Goal: Task Accomplishment & Management: Use online tool/utility

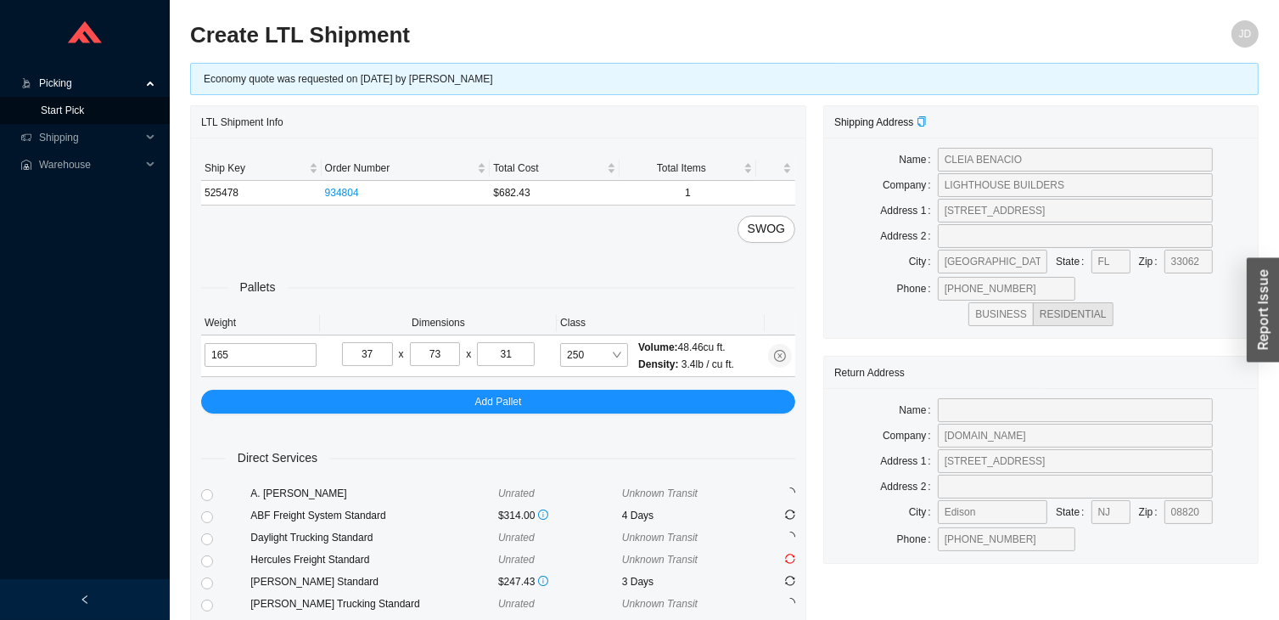
click at [84, 116] on link "Start Pick" at bounding box center [62, 110] width 43 height 12
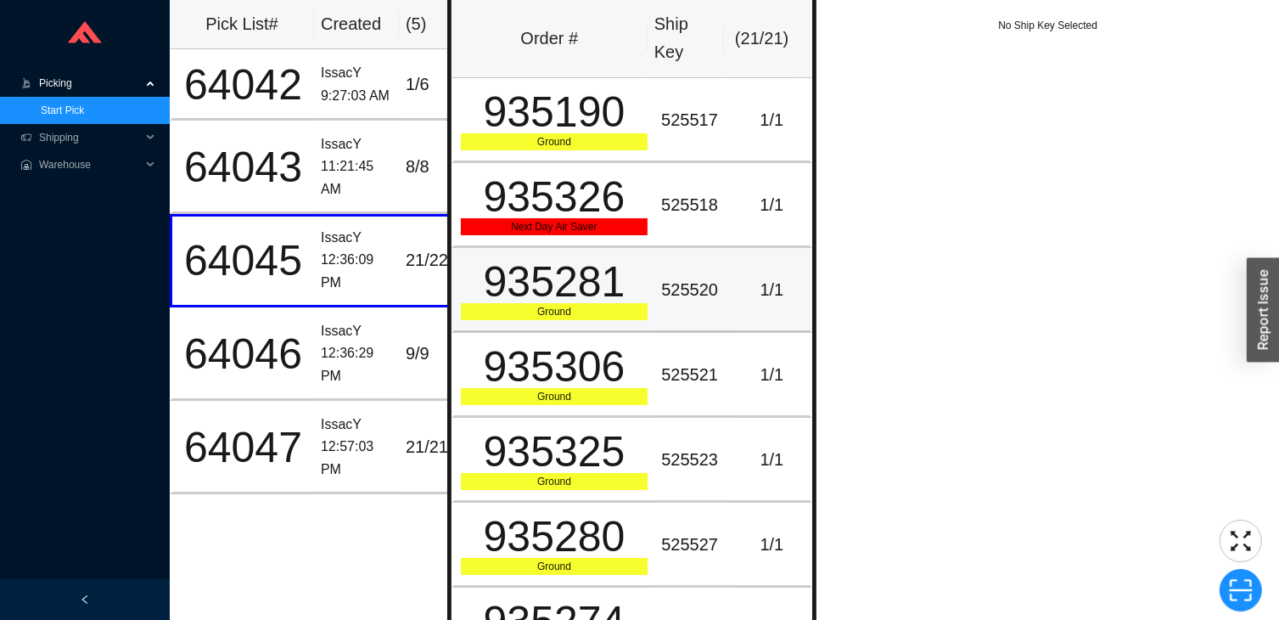
click at [680, 259] on td "525520" at bounding box center [693, 290] width 79 height 85
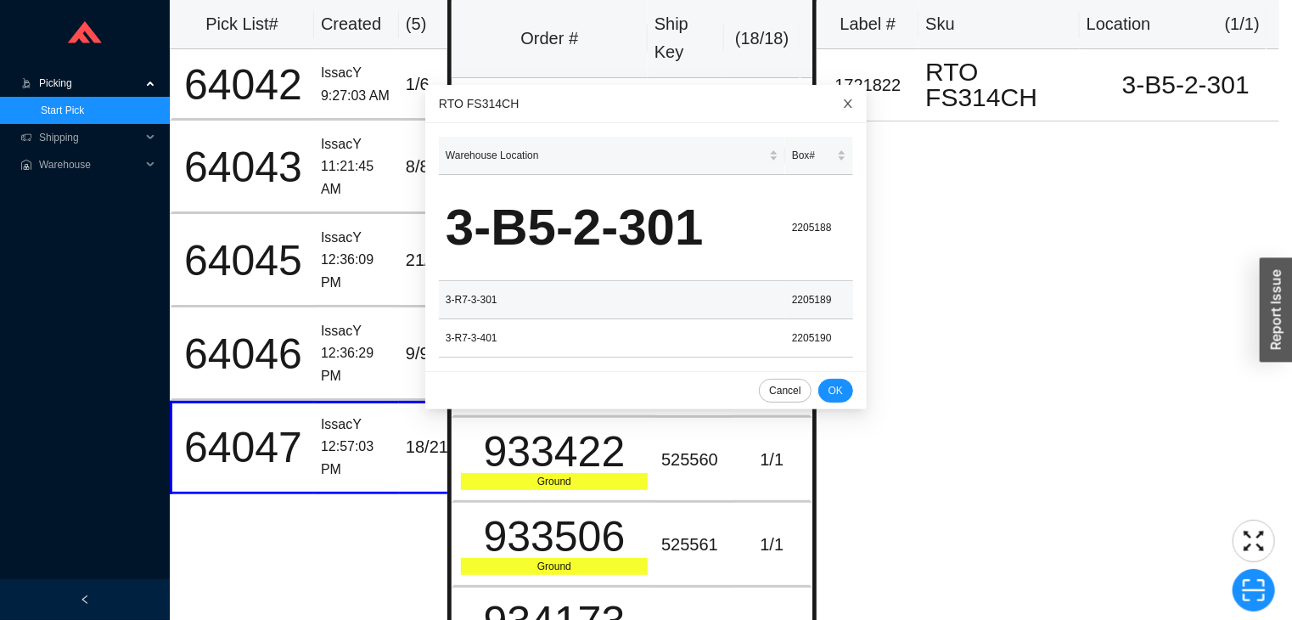
click at [844, 104] on icon "close" at bounding box center [848, 103] width 8 height 8
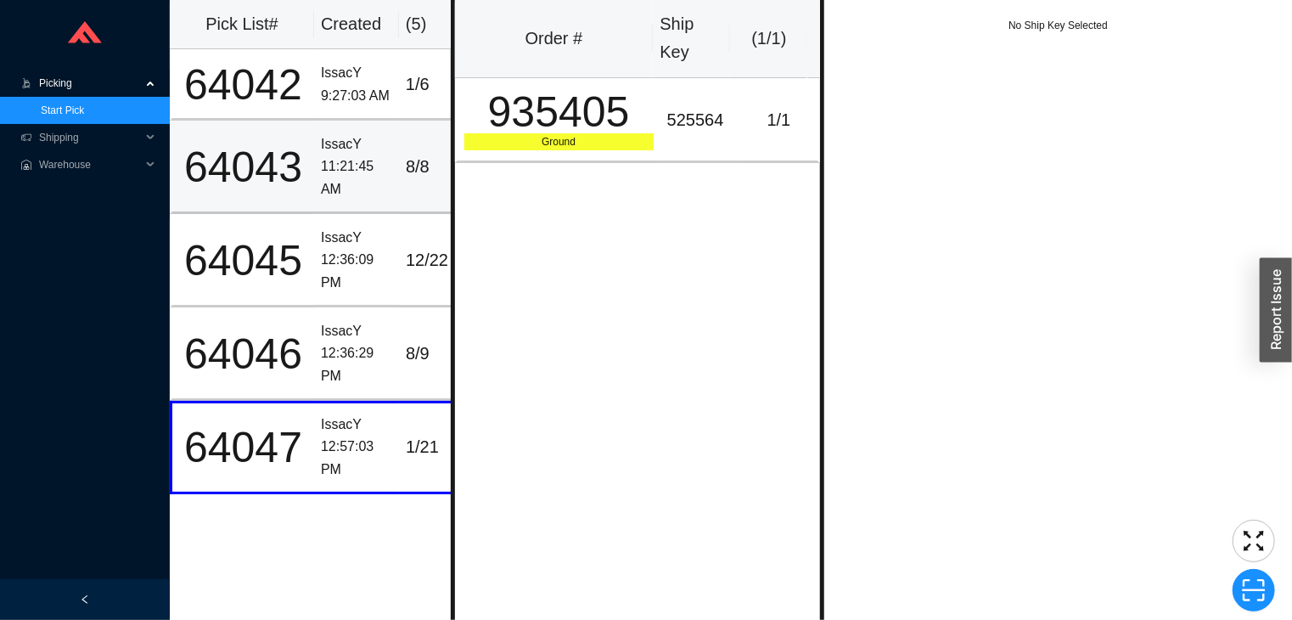
click at [340, 183] on div "11:21:45 AM" at bounding box center [356, 177] width 71 height 45
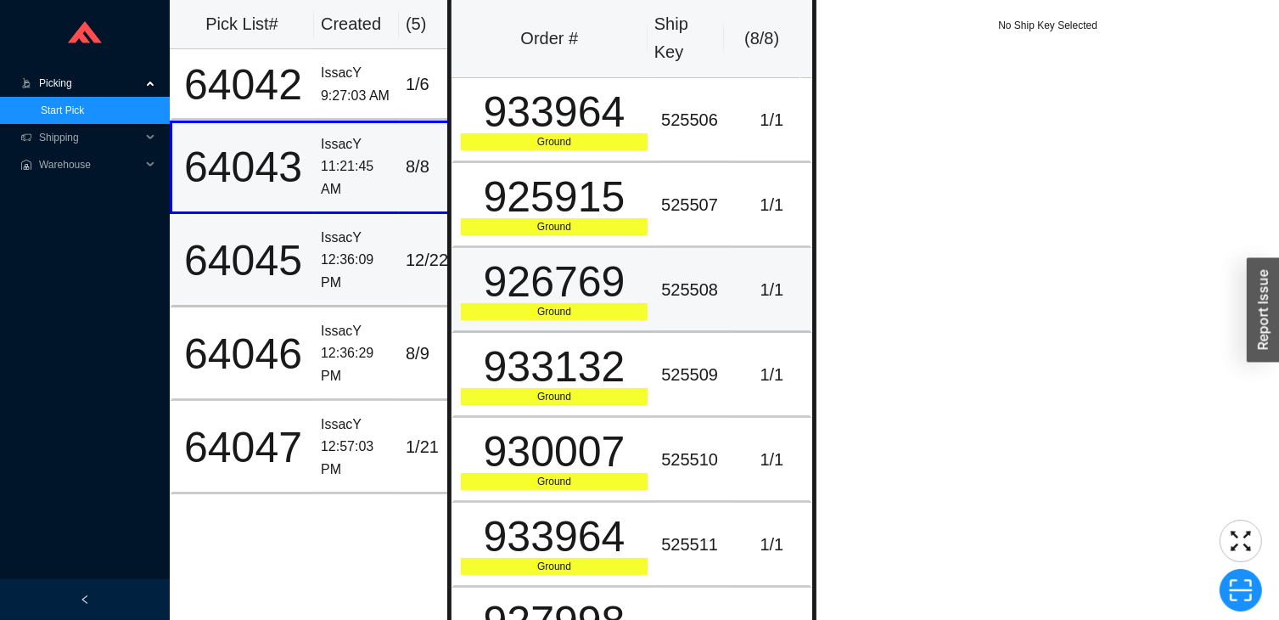
click at [343, 264] on div "12:36:09 PM" at bounding box center [356, 271] width 71 height 45
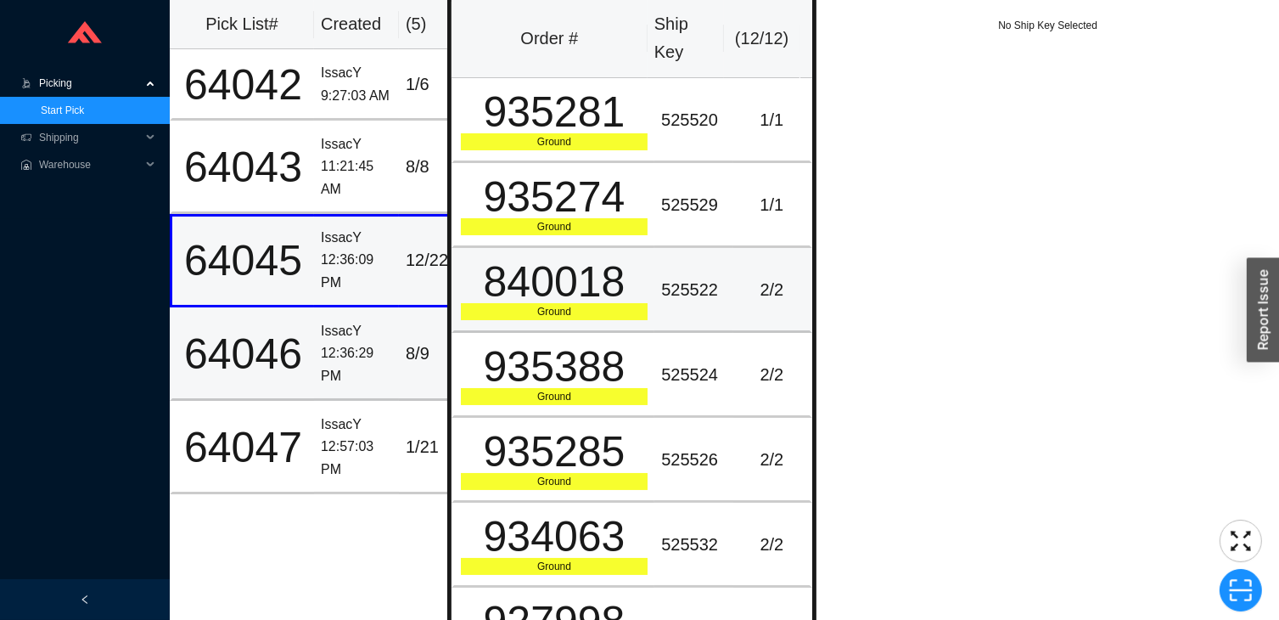
click at [349, 308] on td "IssacY 12:36:29 PM" at bounding box center [356, 353] width 85 height 93
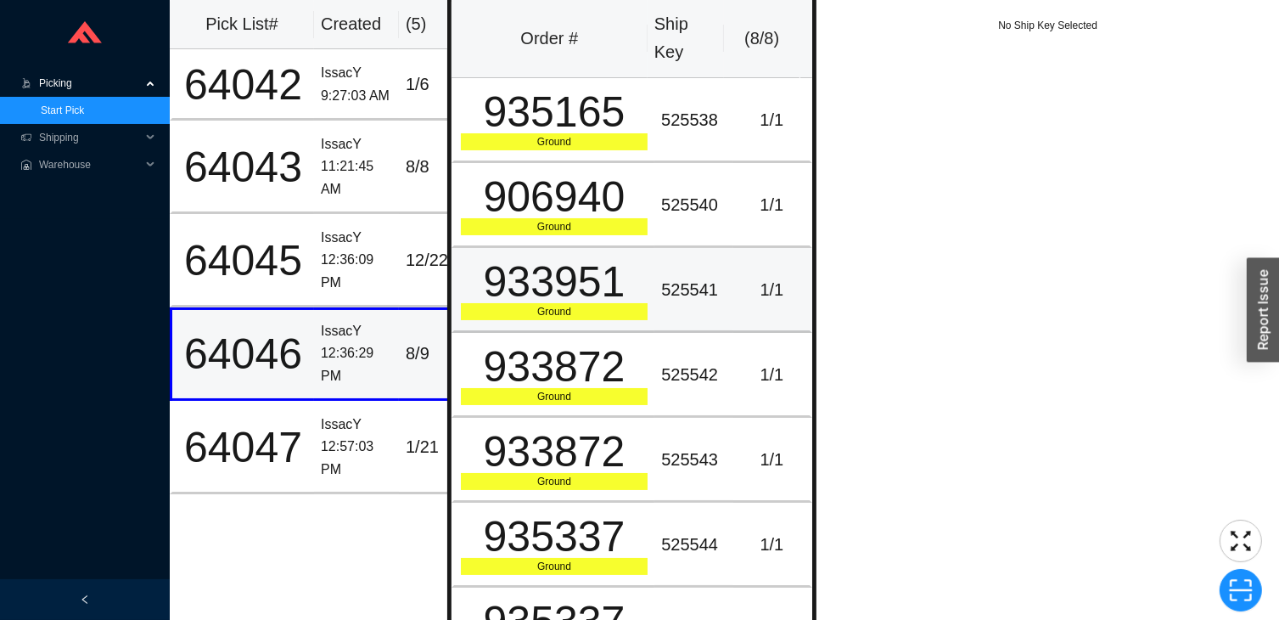
click at [361, 364] on div "12:36:29 PM" at bounding box center [356, 364] width 71 height 45
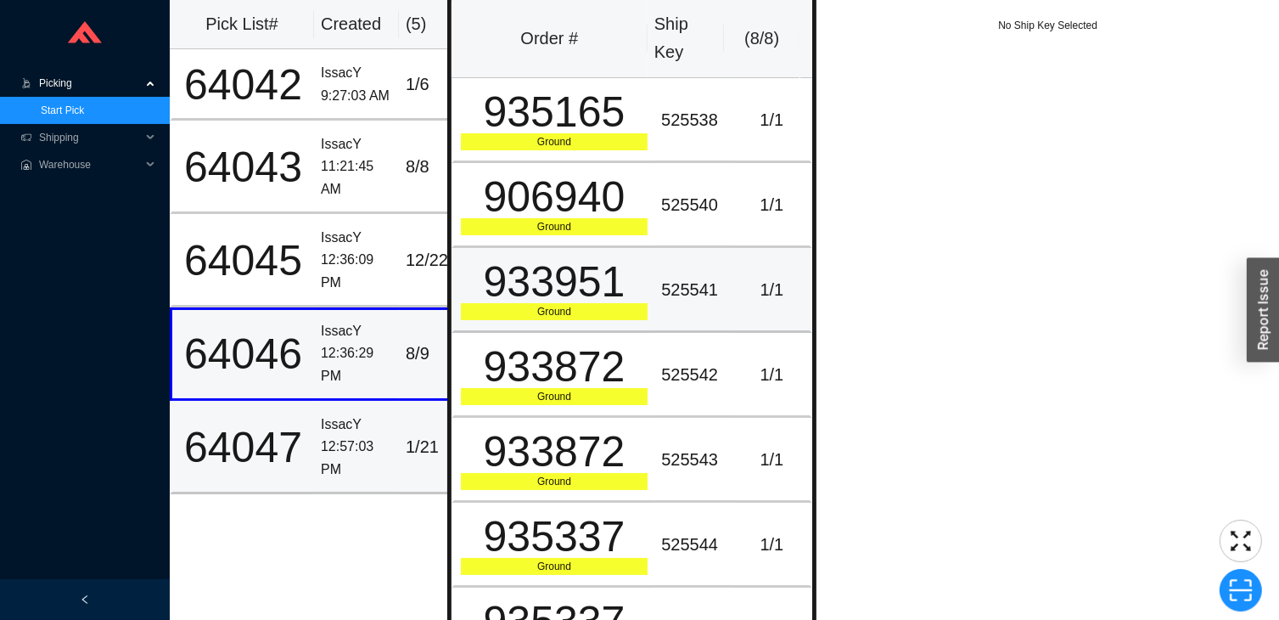
click at [336, 442] on div "12:57:03 PM" at bounding box center [356, 457] width 71 height 45
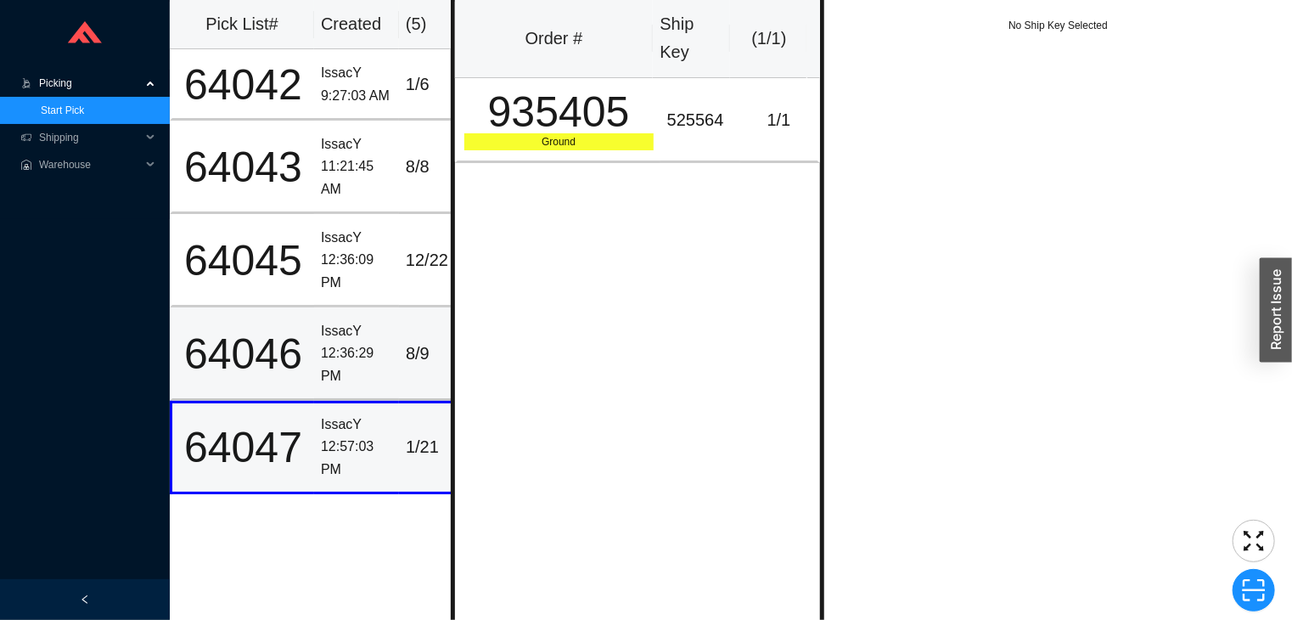
click at [271, 360] on div "64046" at bounding box center [243, 354] width 128 height 42
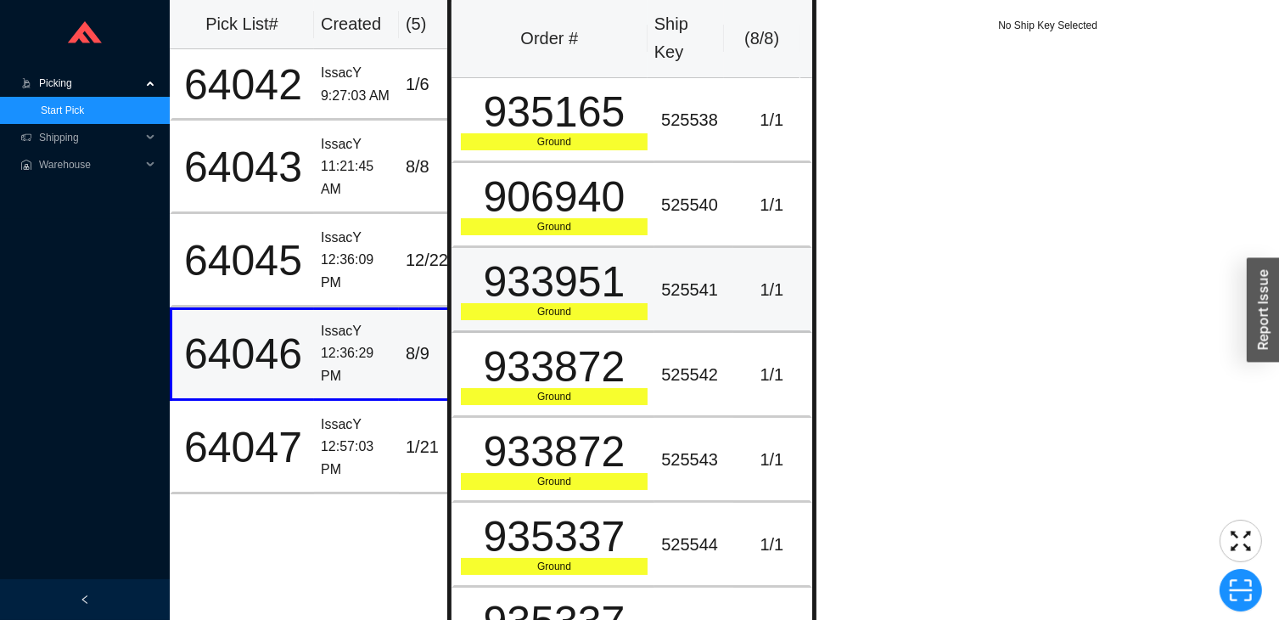
click at [284, 312] on td "64046" at bounding box center [242, 353] width 144 height 93
click at [287, 270] on div "64045" at bounding box center [243, 260] width 128 height 42
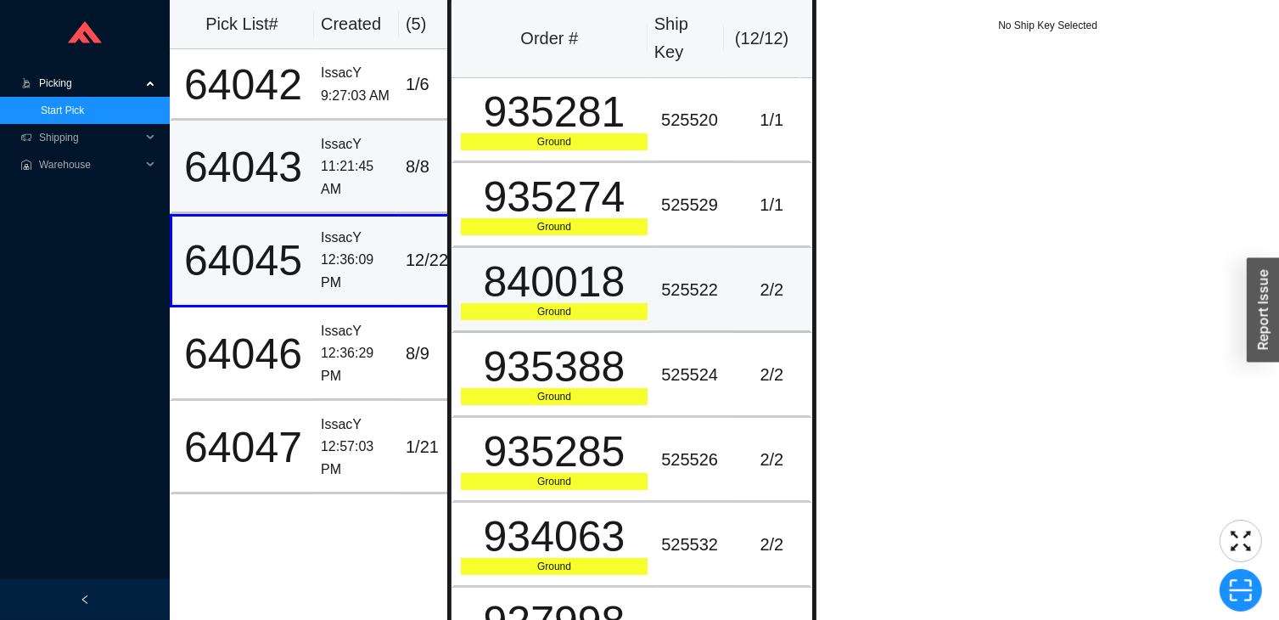
click at [276, 205] on td "64043" at bounding box center [242, 167] width 144 height 93
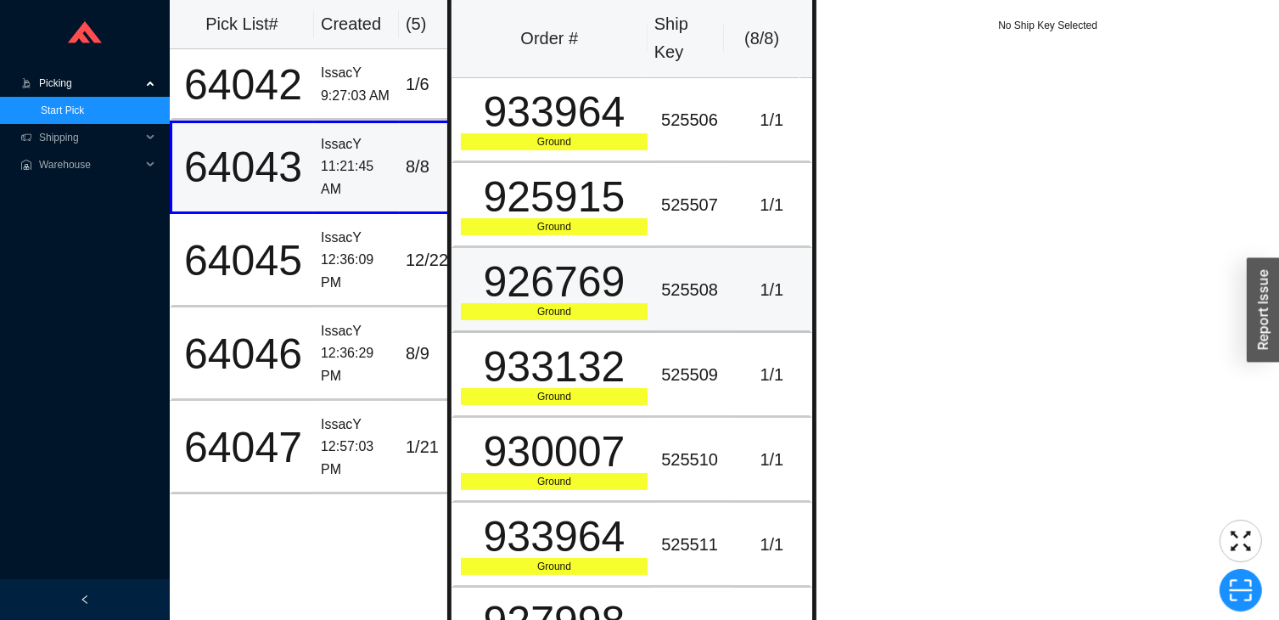
click at [293, 146] on div "64043" at bounding box center [243, 167] width 128 height 42
click at [282, 105] on div "64042" at bounding box center [243, 85] width 128 height 42
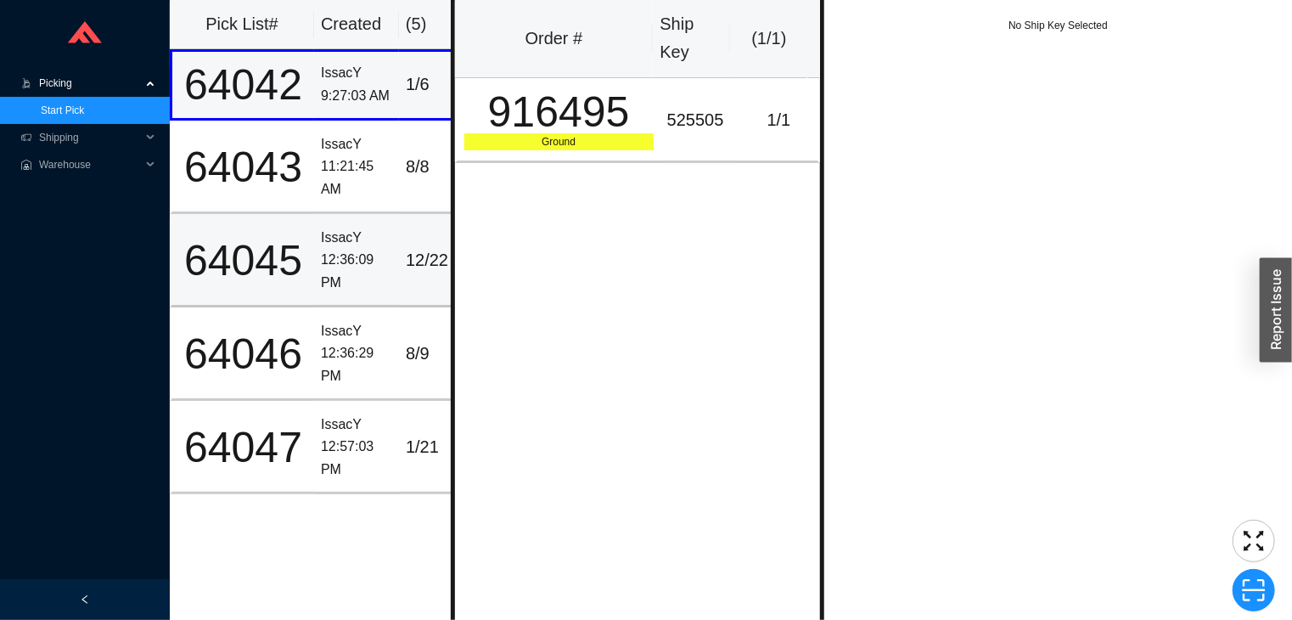
click at [299, 272] on div "64045" at bounding box center [243, 260] width 128 height 42
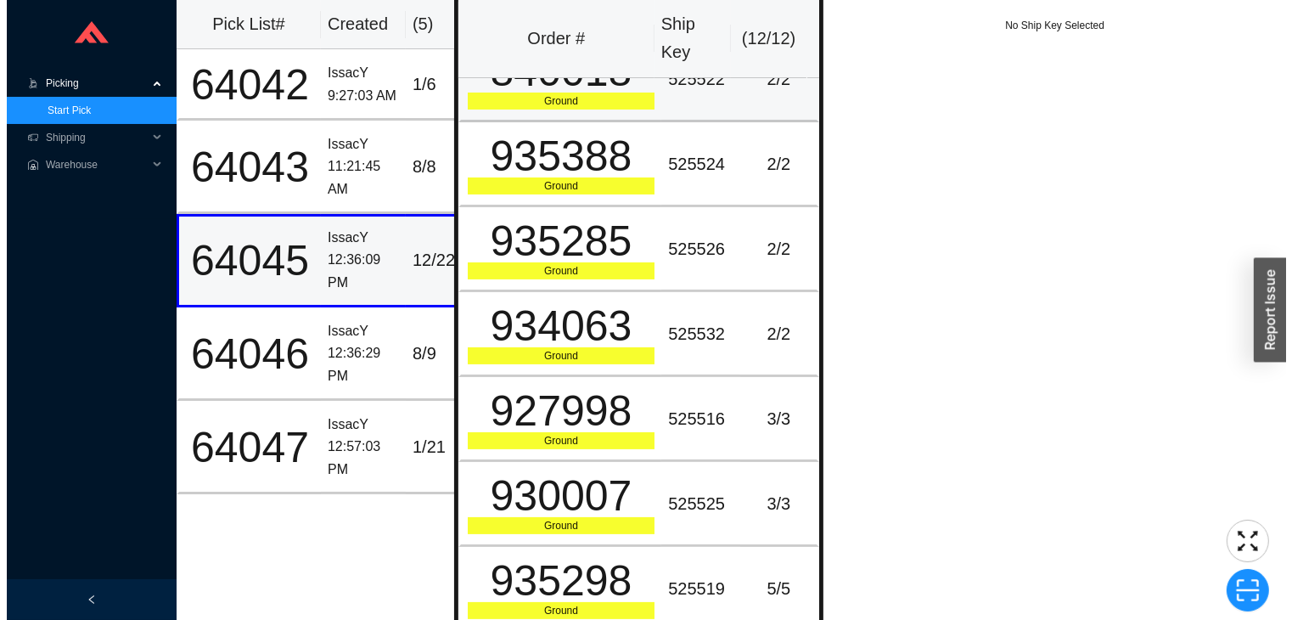
scroll to position [448, 0]
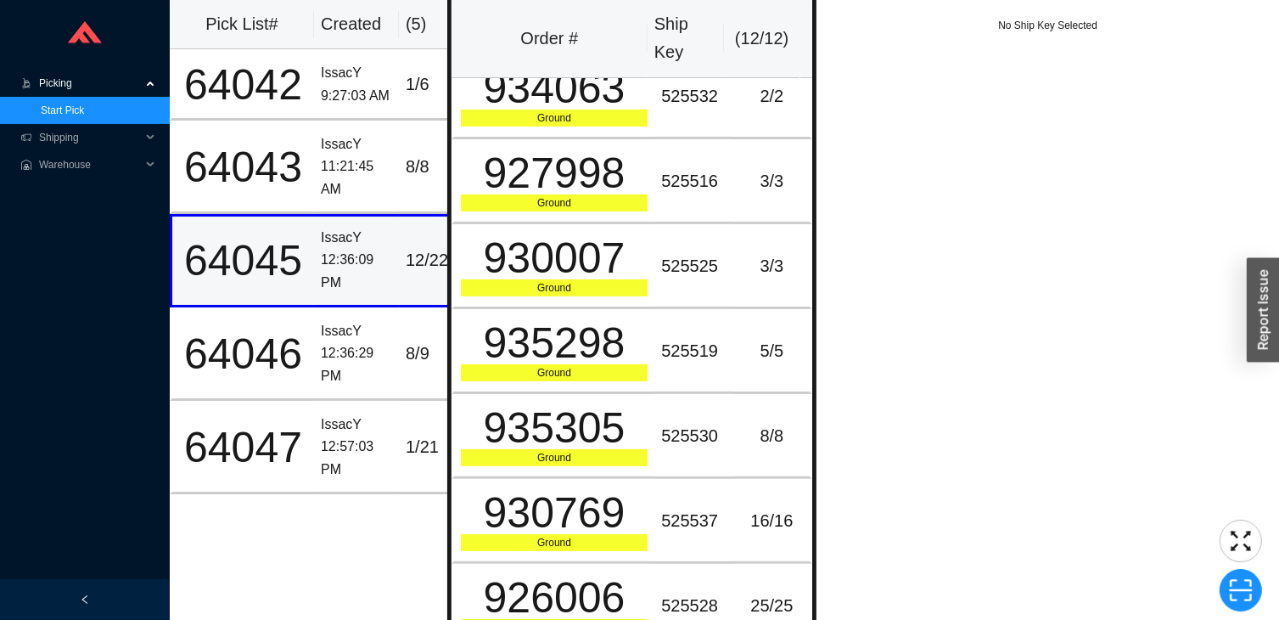
click at [281, 505] on div "Pick List# Created ( 5 ) 64042 IssacY 9:27:03 AM [DATE] 64043 IssacY 11:21:45 A…" at bounding box center [309, 318] width 278 height 636
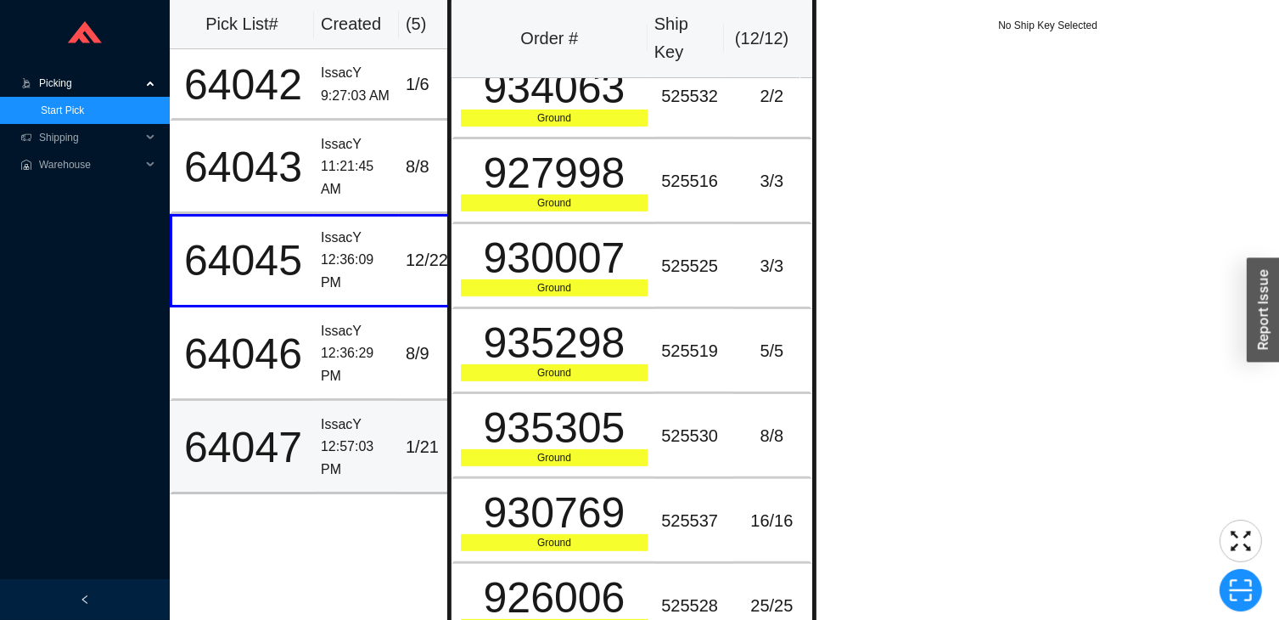
click at [289, 413] on td "64047" at bounding box center [242, 447] width 144 height 93
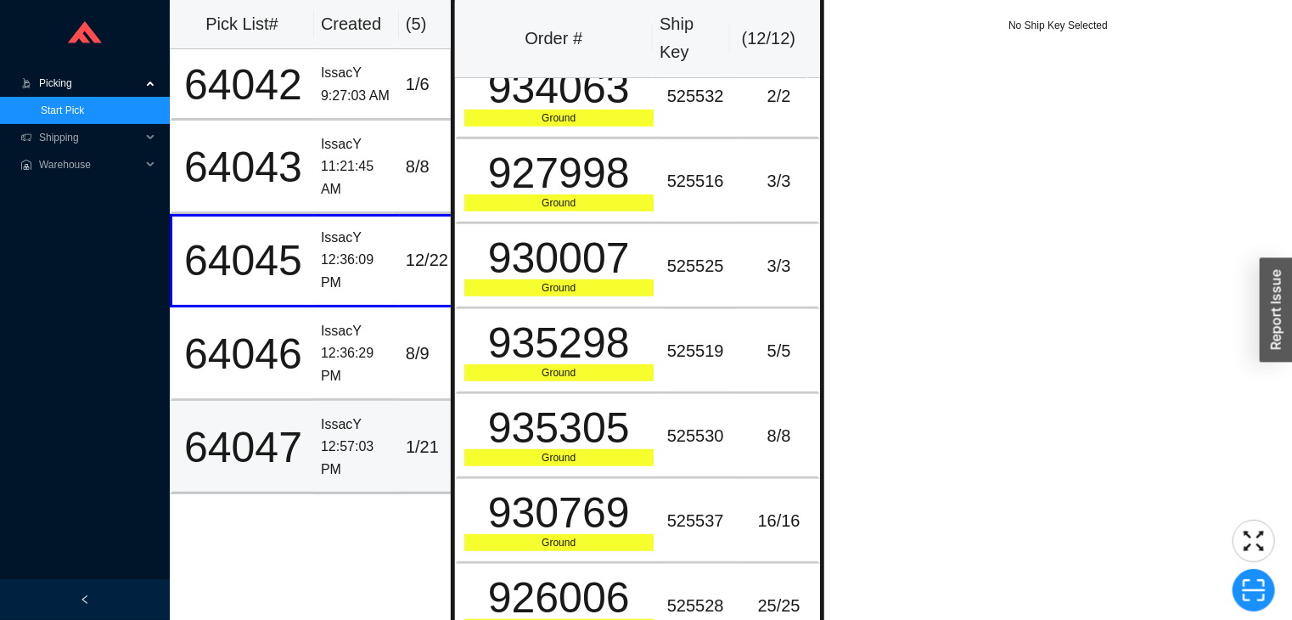
scroll to position [0, 0]
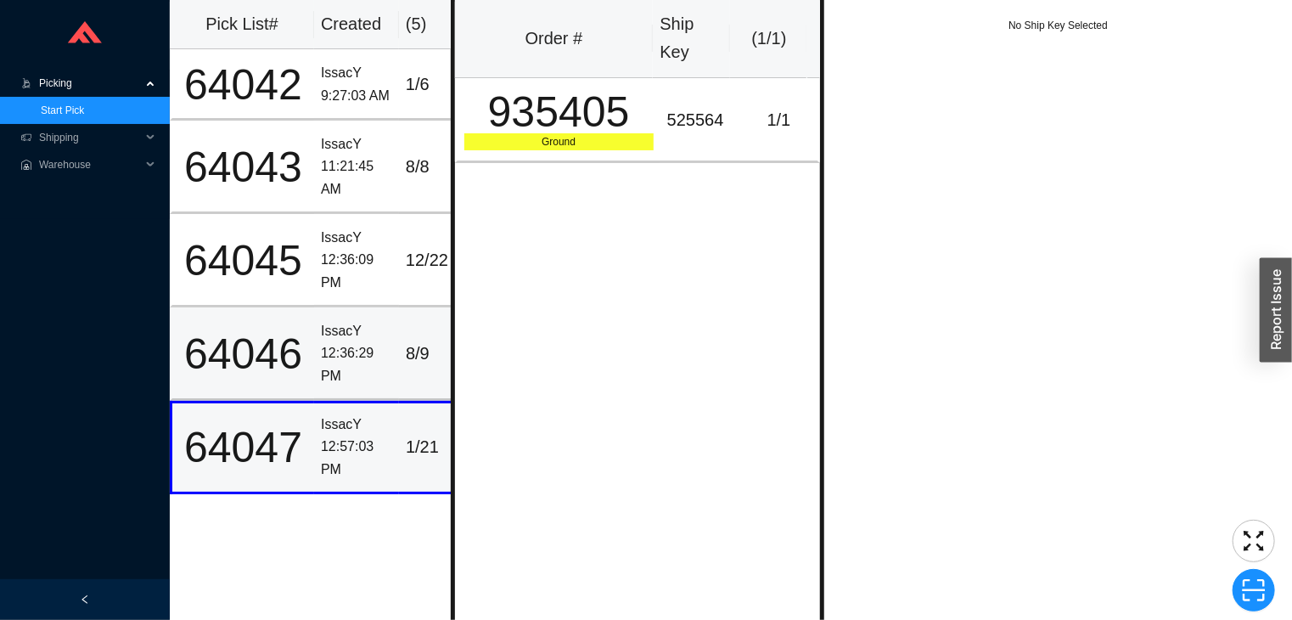
click at [314, 344] on td "IssacY 12:36:29 PM" at bounding box center [356, 353] width 85 height 93
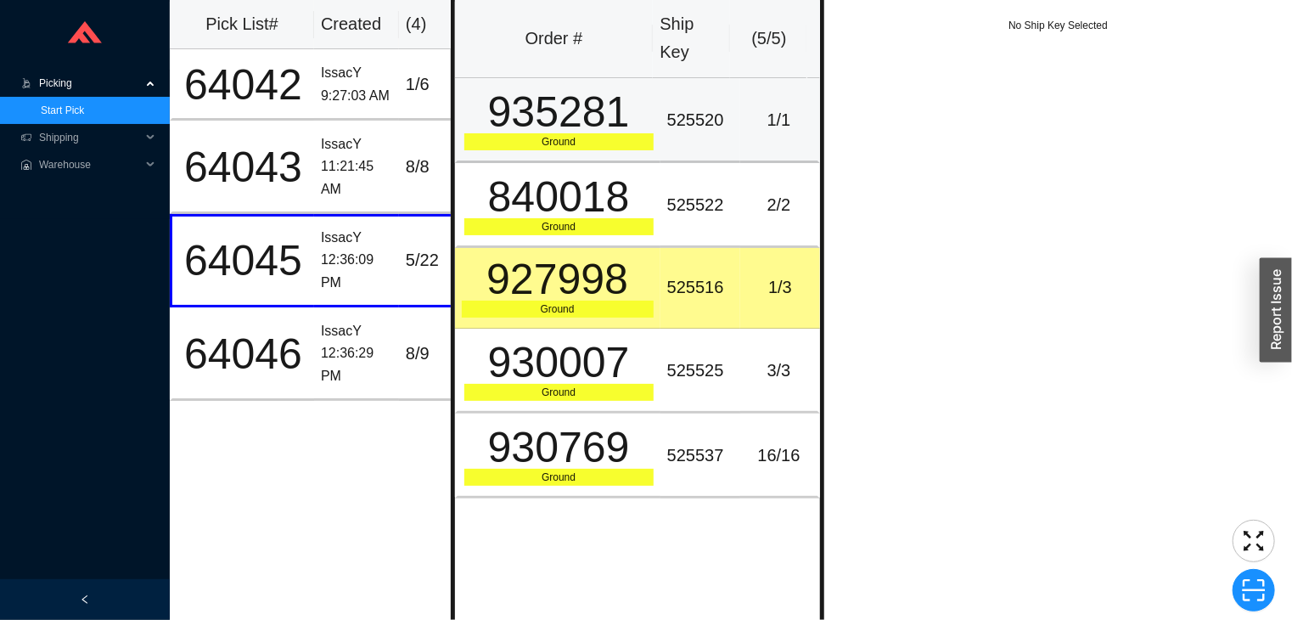
click at [609, 107] on div "935281" at bounding box center [558, 112] width 189 height 42
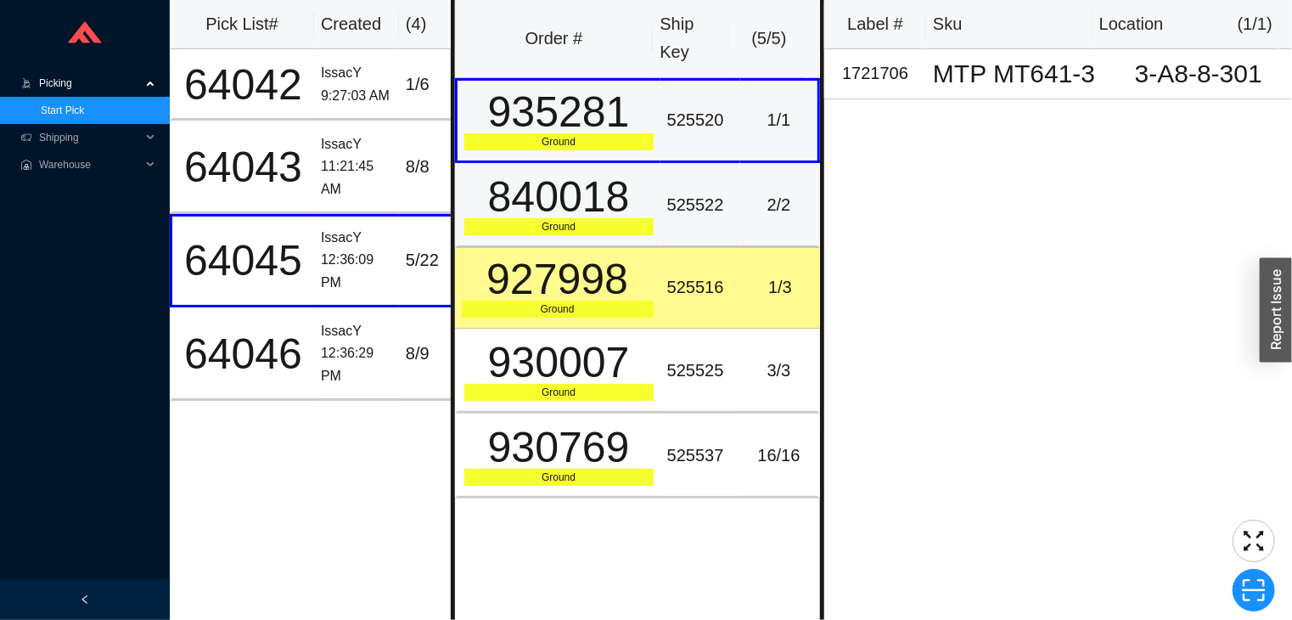
click at [643, 200] on div "840018" at bounding box center [558, 197] width 189 height 42
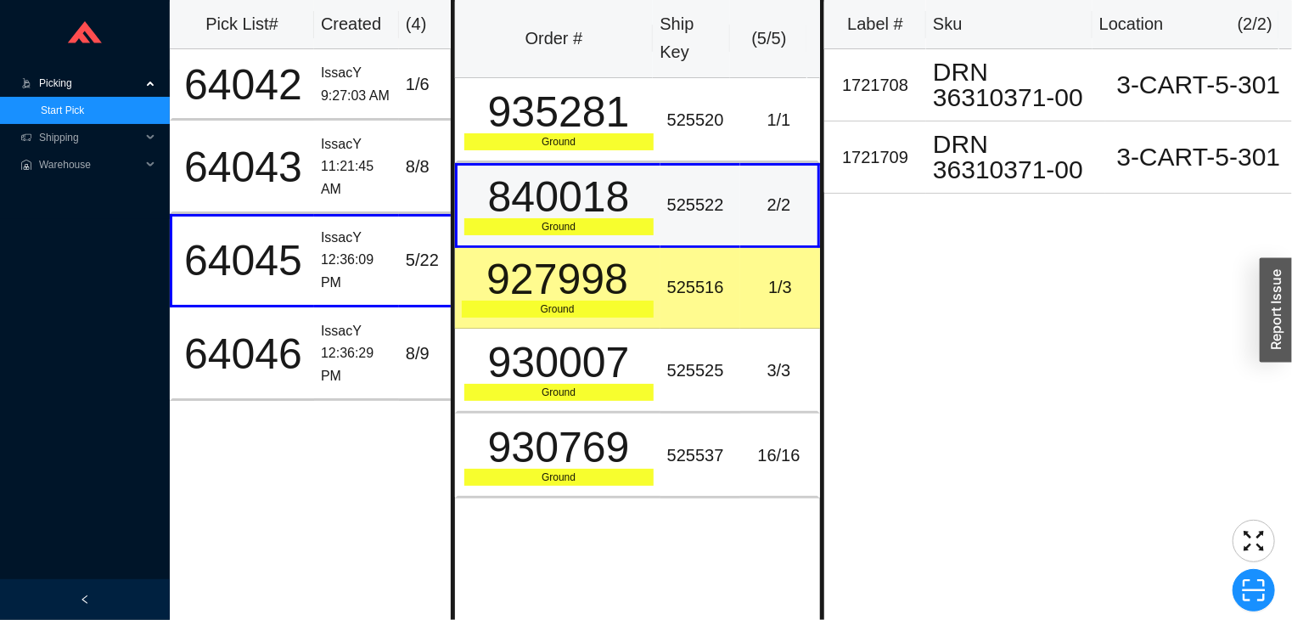
click at [595, 316] on td "927998 Ground" at bounding box center [557, 288] width 205 height 81
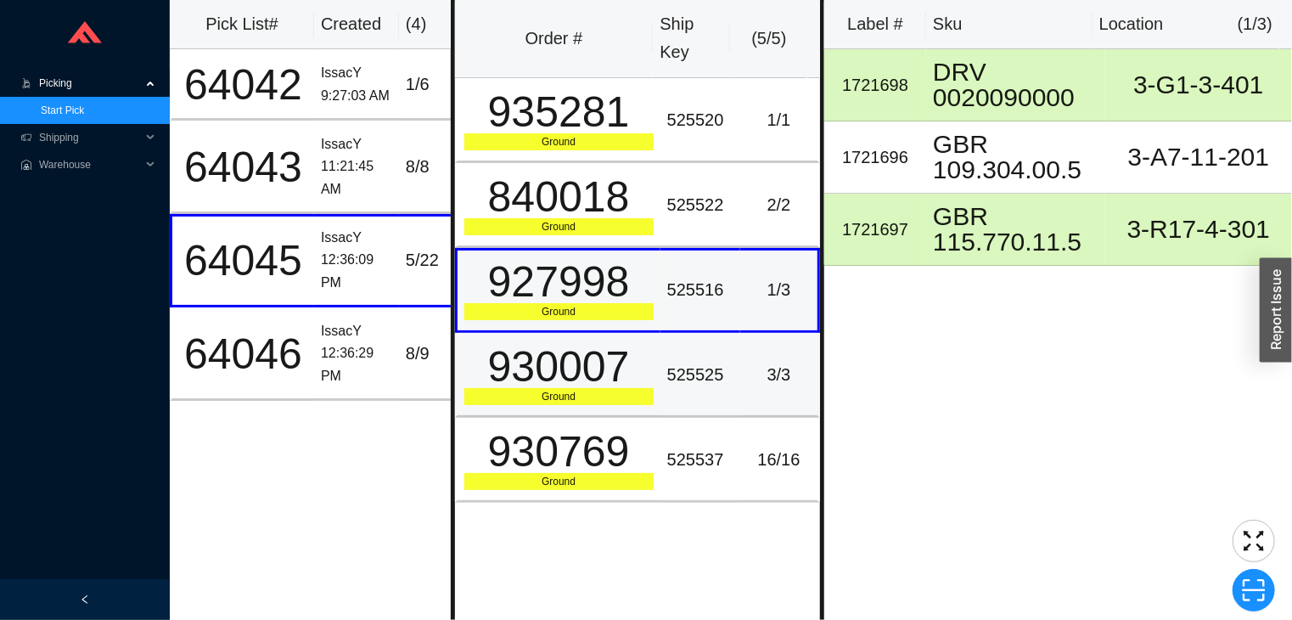
click at [625, 388] on div "Ground" at bounding box center [558, 396] width 189 height 17
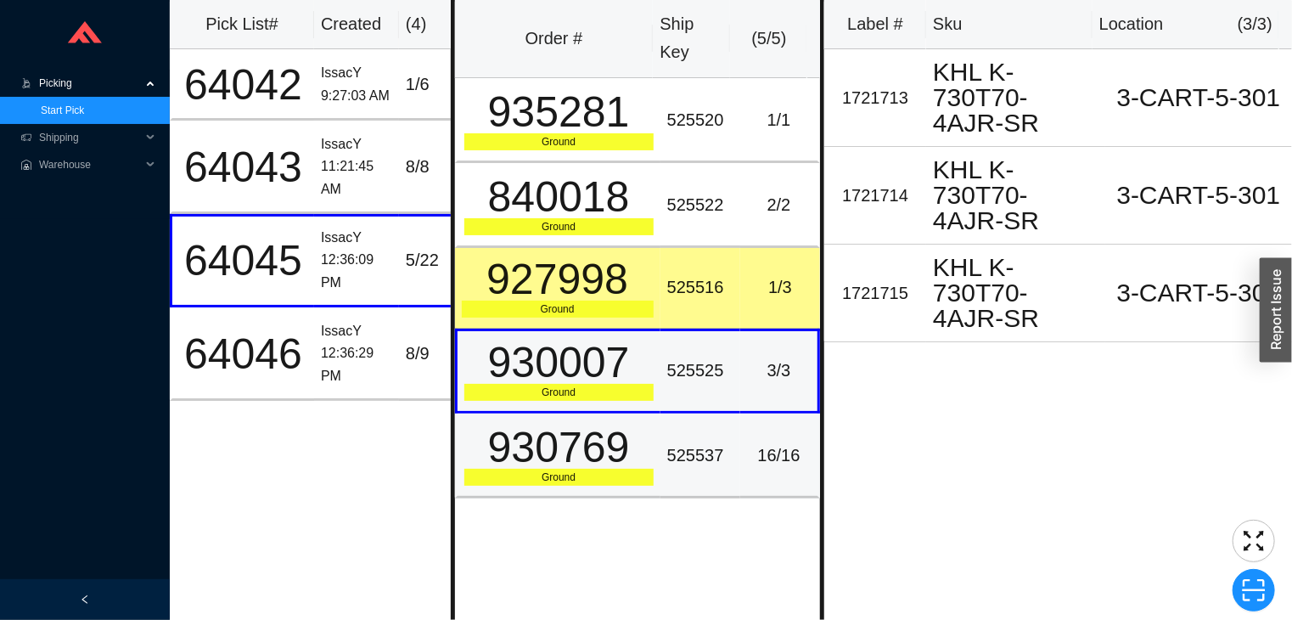
click at [608, 452] on div "930769" at bounding box center [558, 447] width 189 height 42
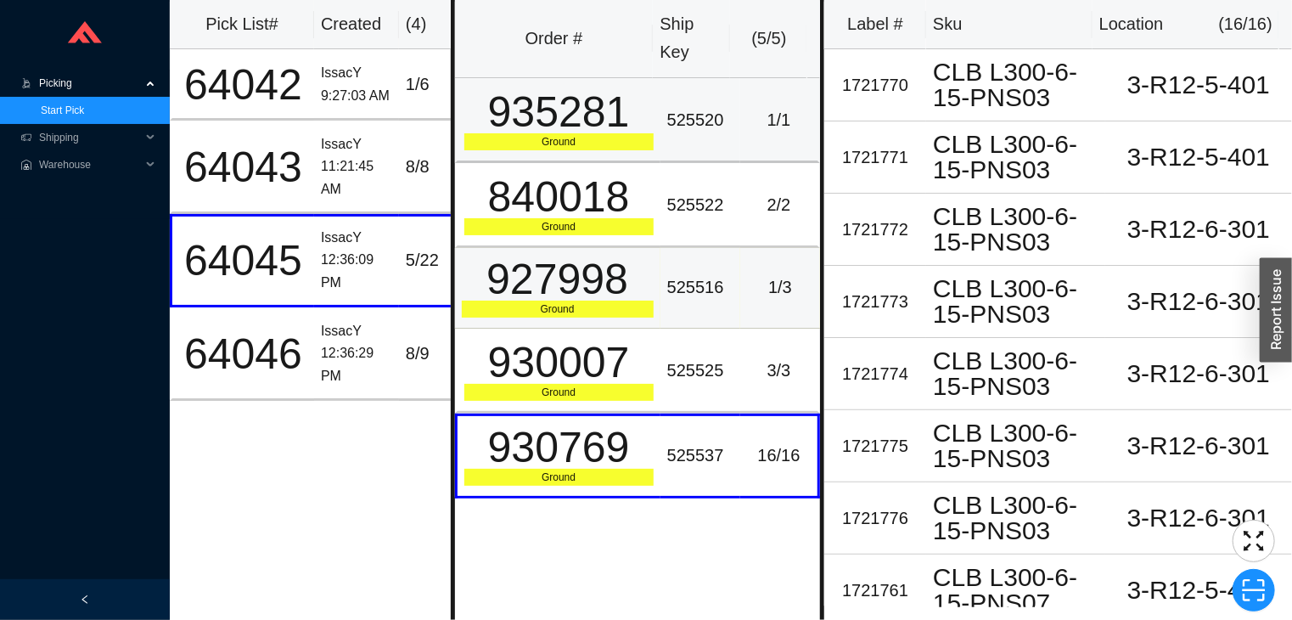
click at [567, 143] on div "Ground" at bounding box center [558, 141] width 189 height 17
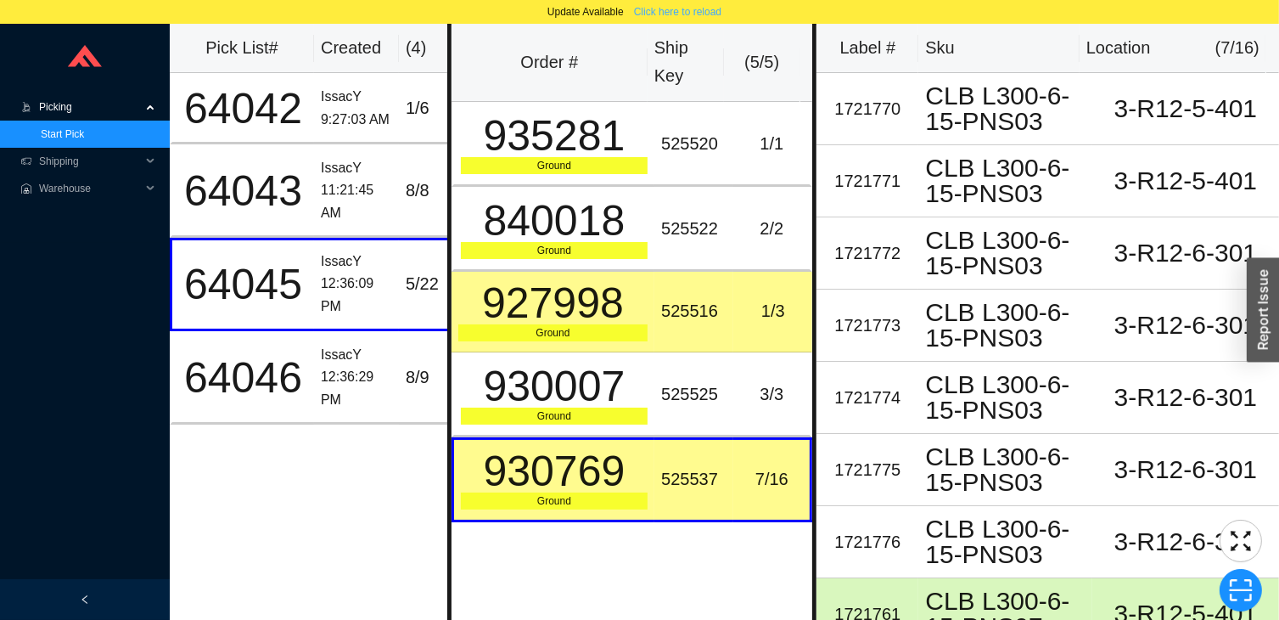
click at [689, 10] on span "Click here to reload" at bounding box center [677, 11] width 87 height 17
